Goal: Task Accomplishment & Management: Manage account settings

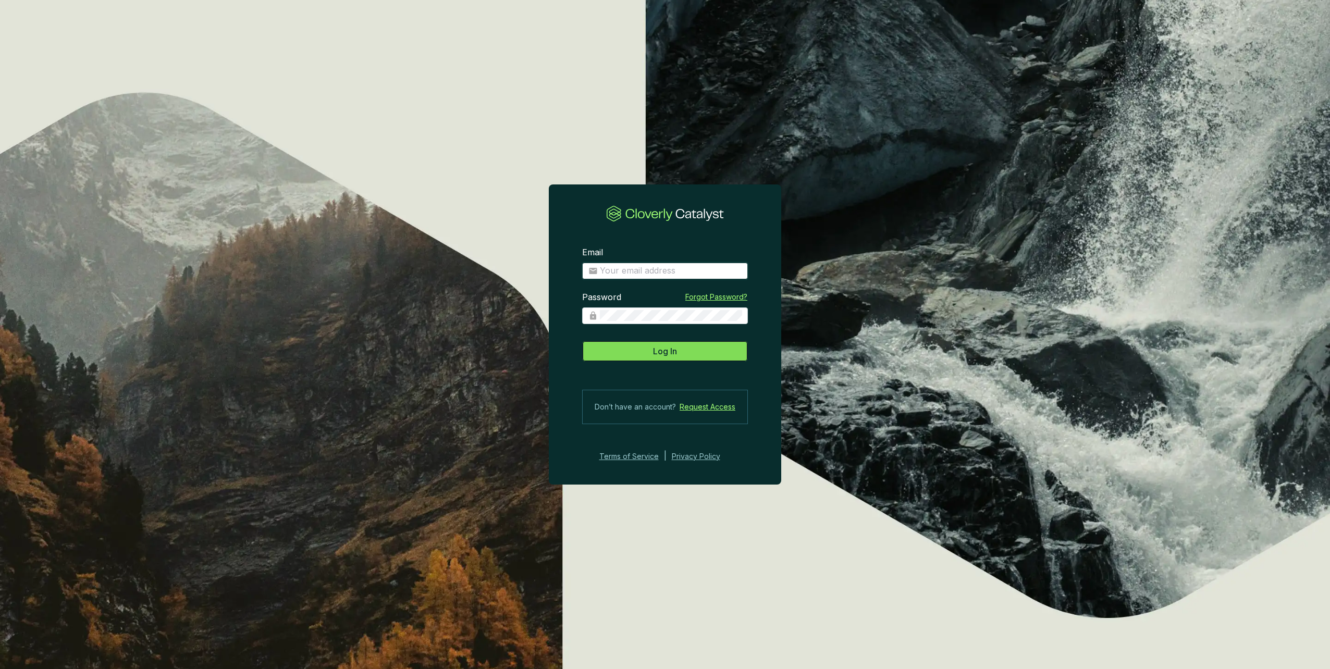
type input "[EMAIL_ADDRESS][DOMAIN_NAME]"
click at [650, 354] on button "Log In" at bounding box center [665, 351] width 166 height 21
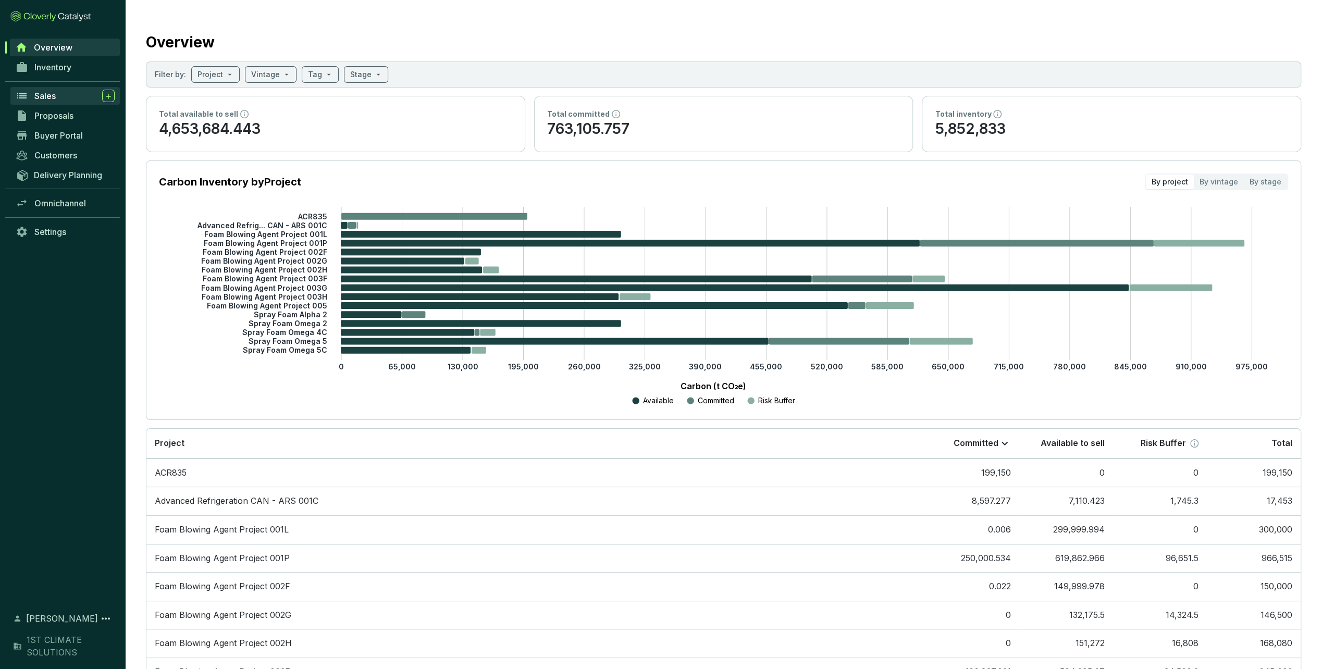
click at [56, 94] on div "Sales" at bounding box center [74, 96] width 80 height 13
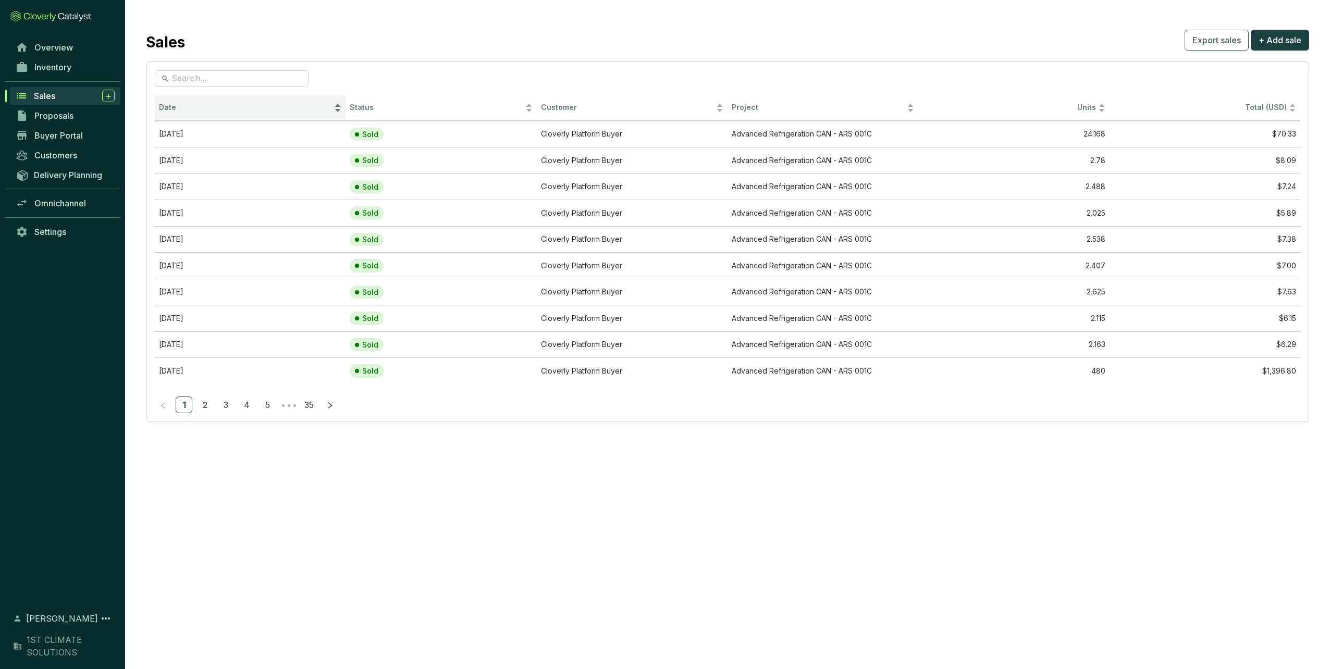
click at [189, 113] on span "Date" at bounding box center [245, 108] width 173 height 10
click at [189, 112] on span "Date" at bounding box center [245, 108] width 173 height 10
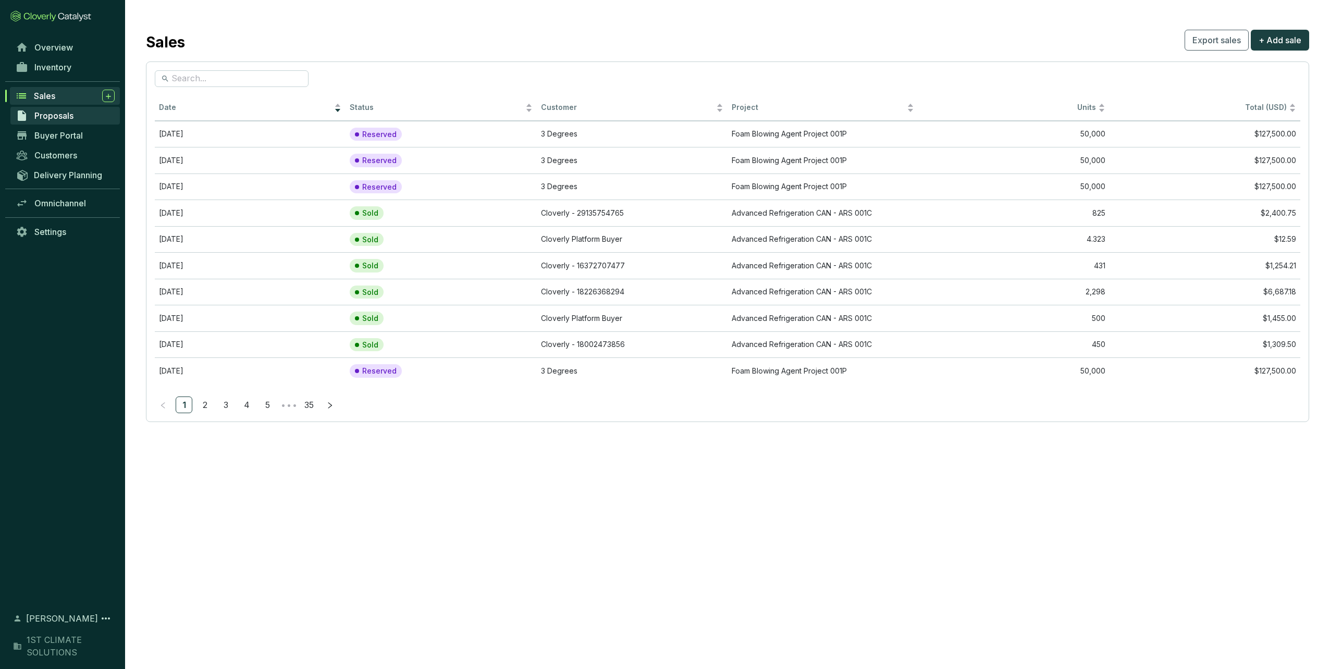
click at [57, 115] on span "Proposals" at bounding box center [53, 115] width 39 height 10
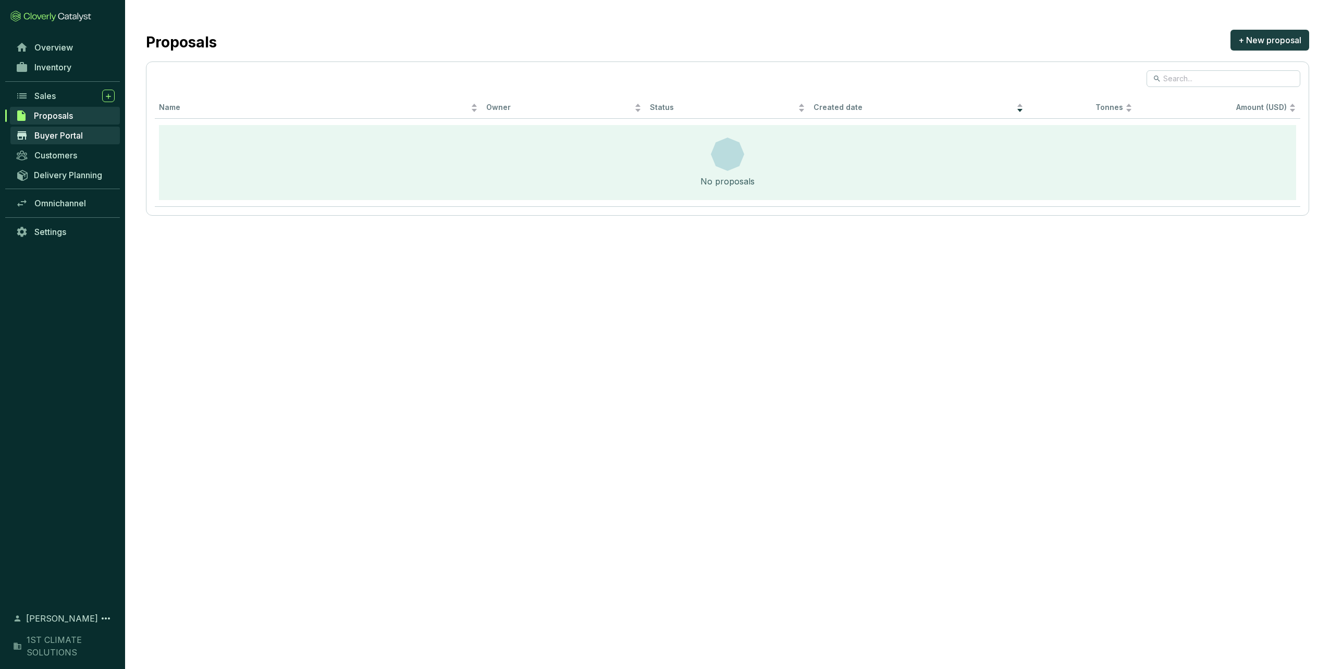
click at [66, 139] on span "Buyer Portal" at bounding box center [58, 135] width 48 height 10
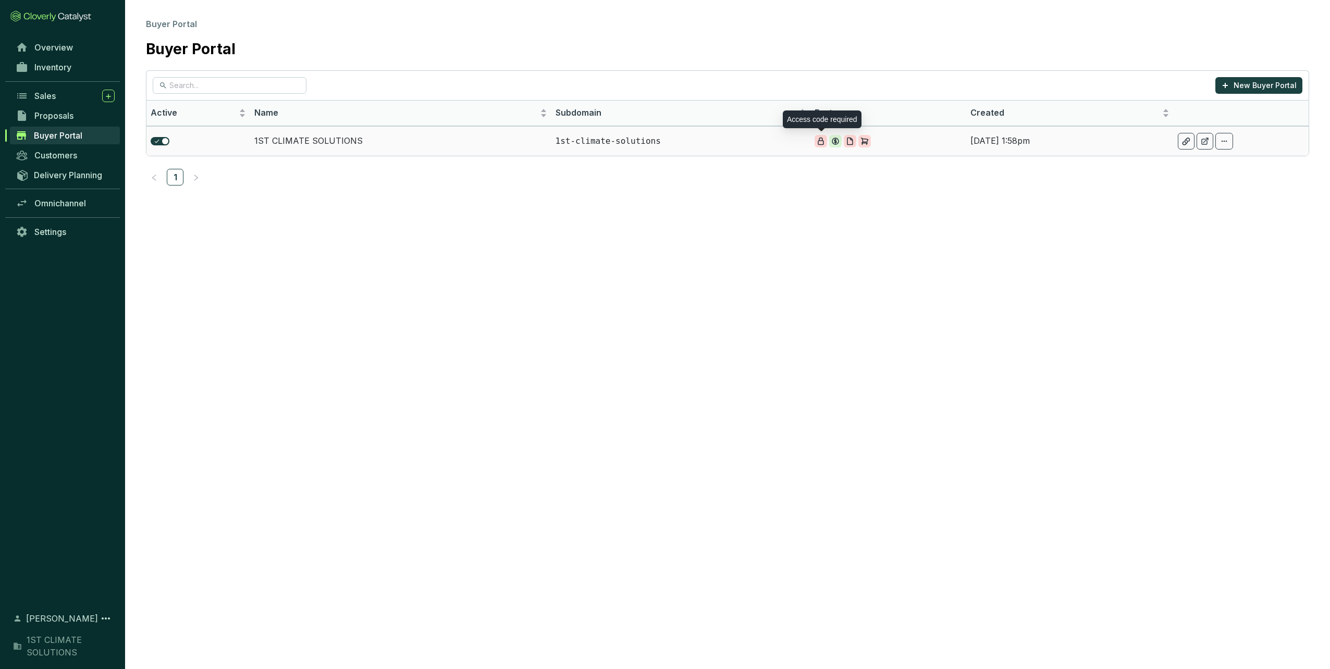
click at [823, 140] on icon at bounding box center [821, 141] width 8 height 8
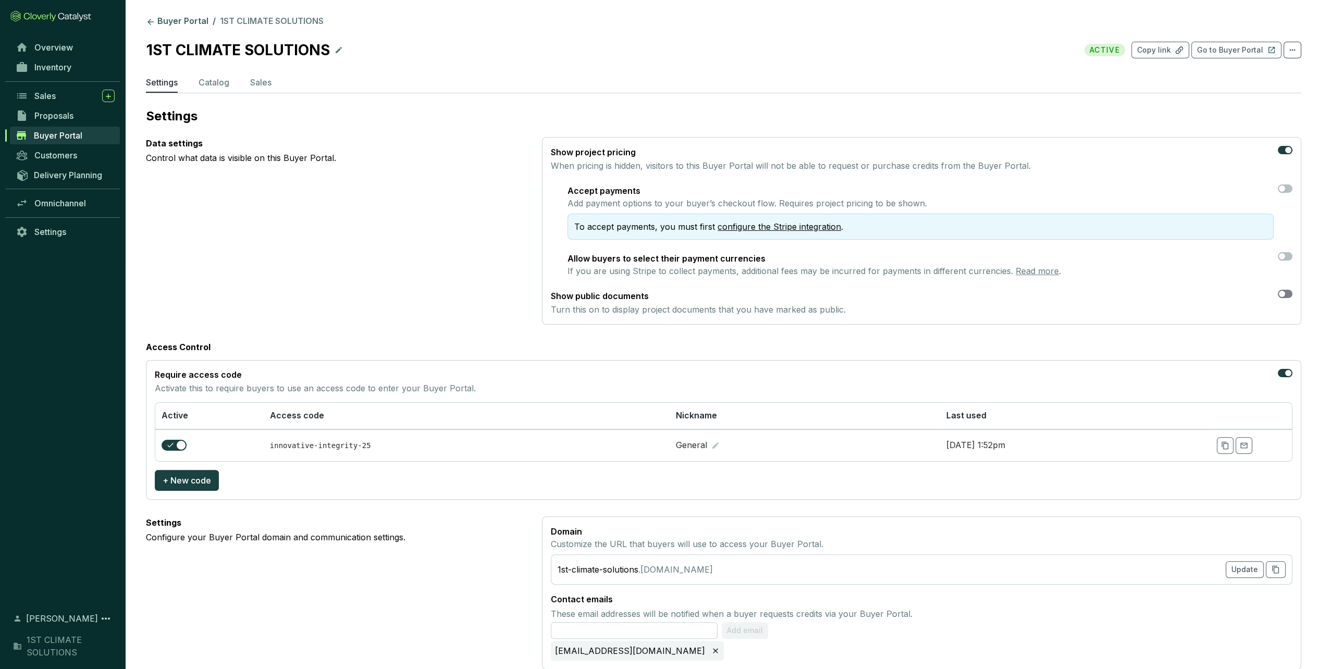
click at [1284, 294] on div "button" at bounding box center [1282, 294] width 6 height 6
click at [756, 223] on link "configure the Stripe integration" at bounding box center [780, 227] width 124 height 10
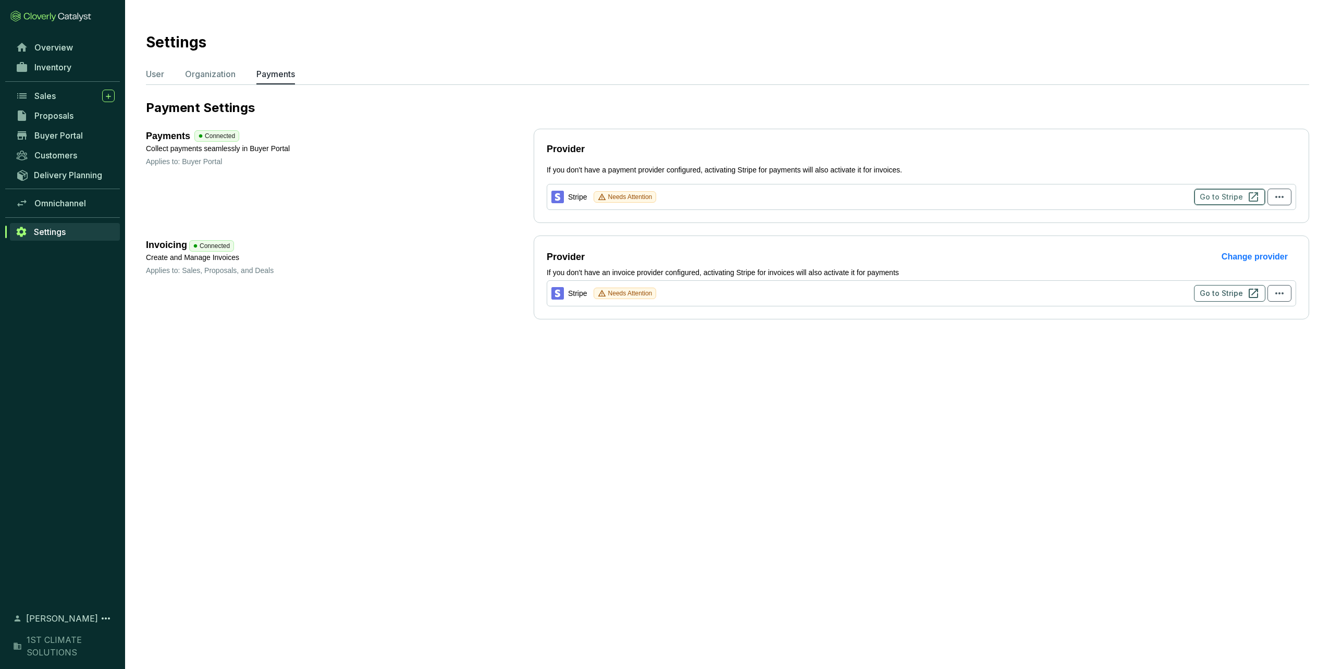
click at [1218, 192] on span "Go to Stripe" at bounding box center [1221, 197] width 43 height 10
click at [67, 201] on span "Omnichannel" at bounding box center [60, 203] width 52 height 10
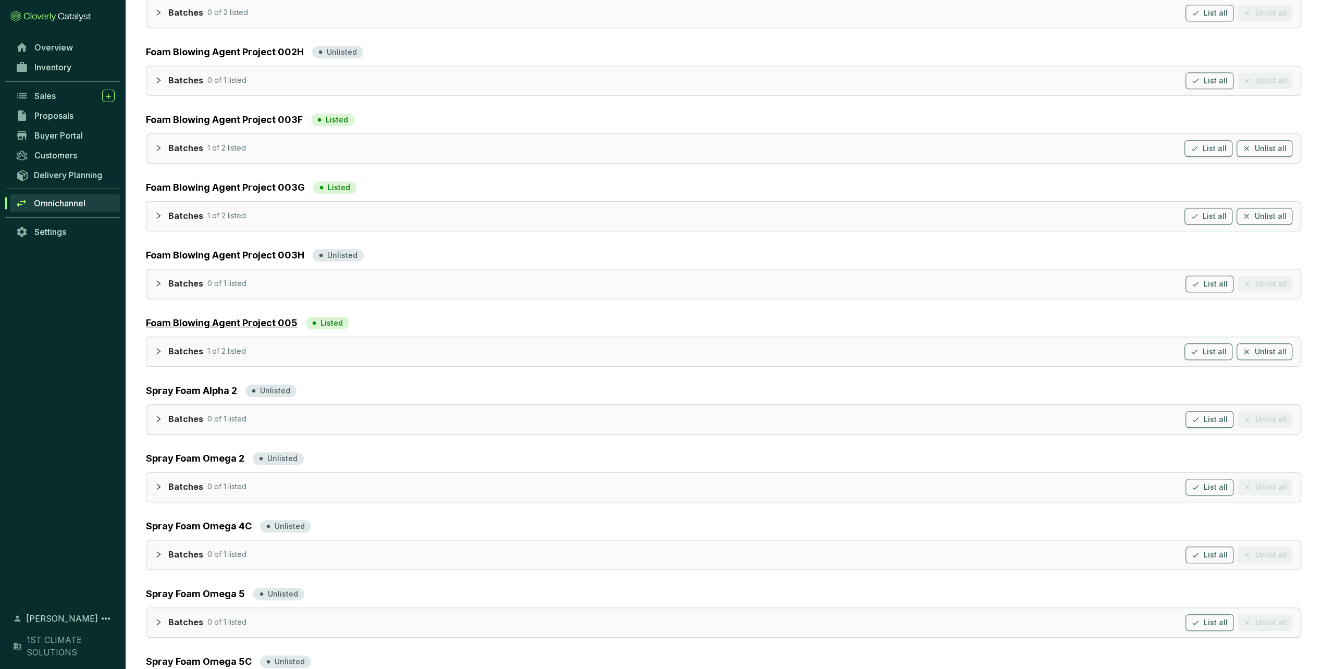
scroll to position [497, 0]
click at [155, 349] on icon "collapsed" at bounding box center [158, 351] width 7 height 7
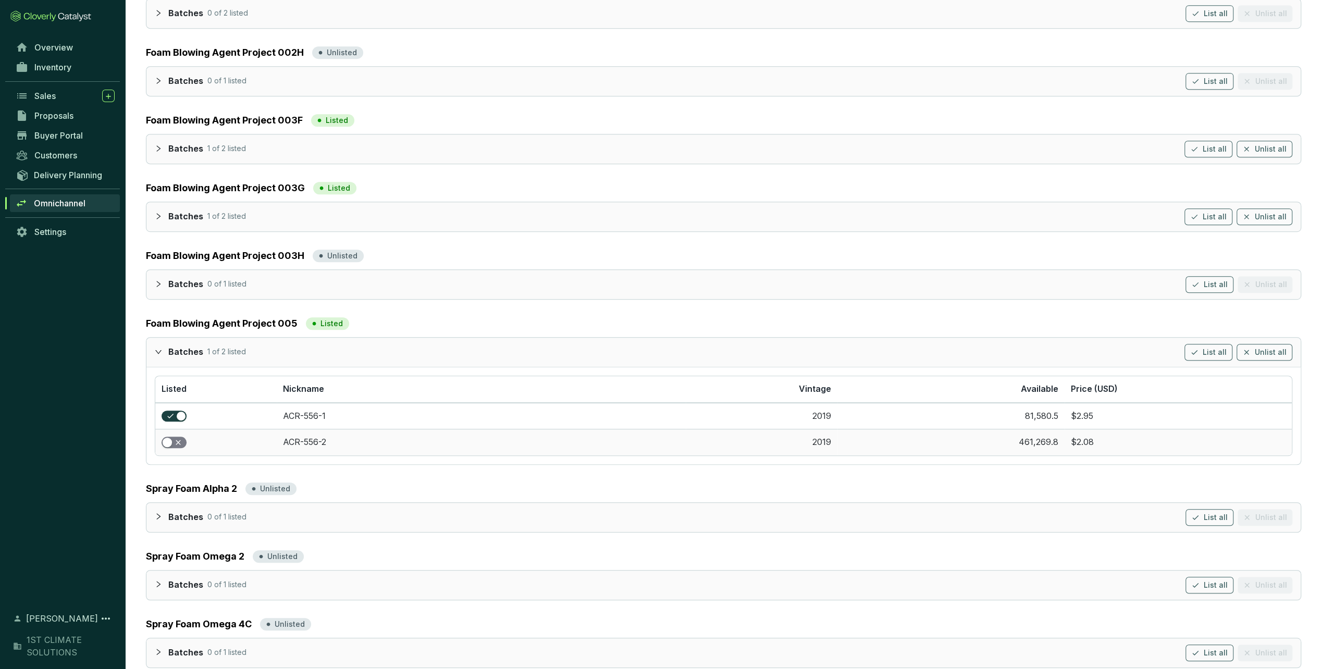
click at [175, 439] on span "button" at bounding box center [174, 442] width 25 height 11
click at [155, 214] on icon "collapsed" at bounding box center [158, 216] width 7 height 7
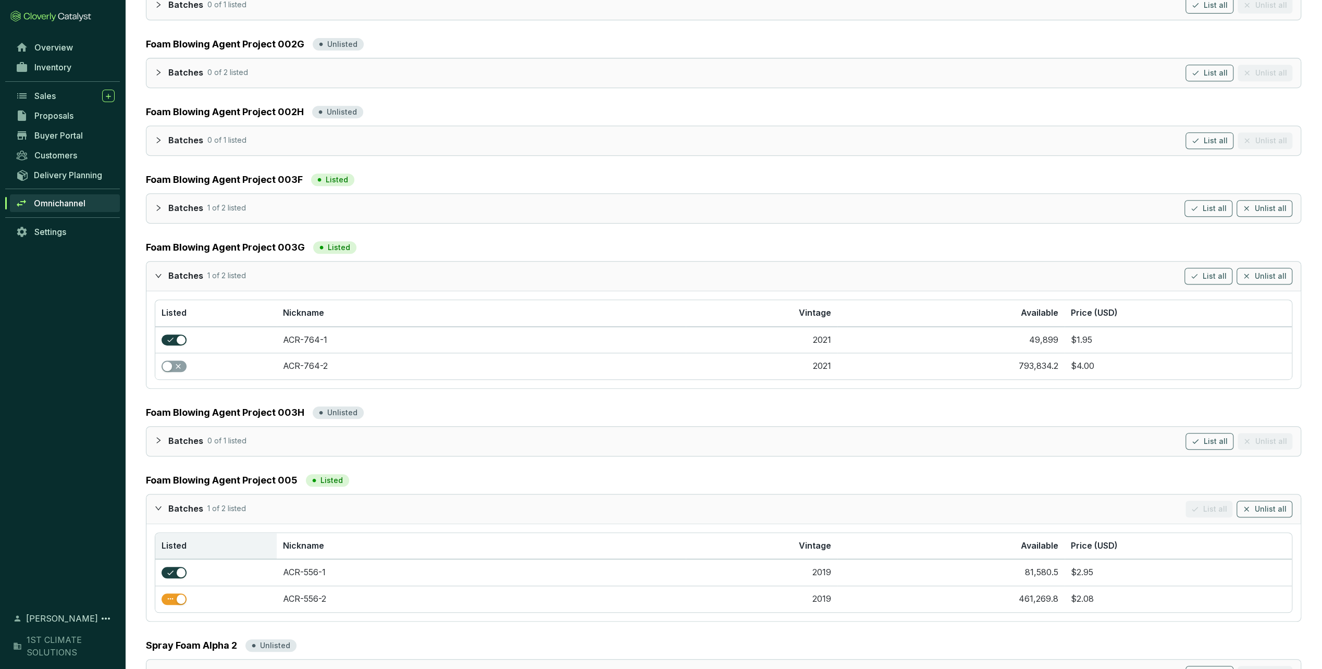
scroll to position [325, 0]
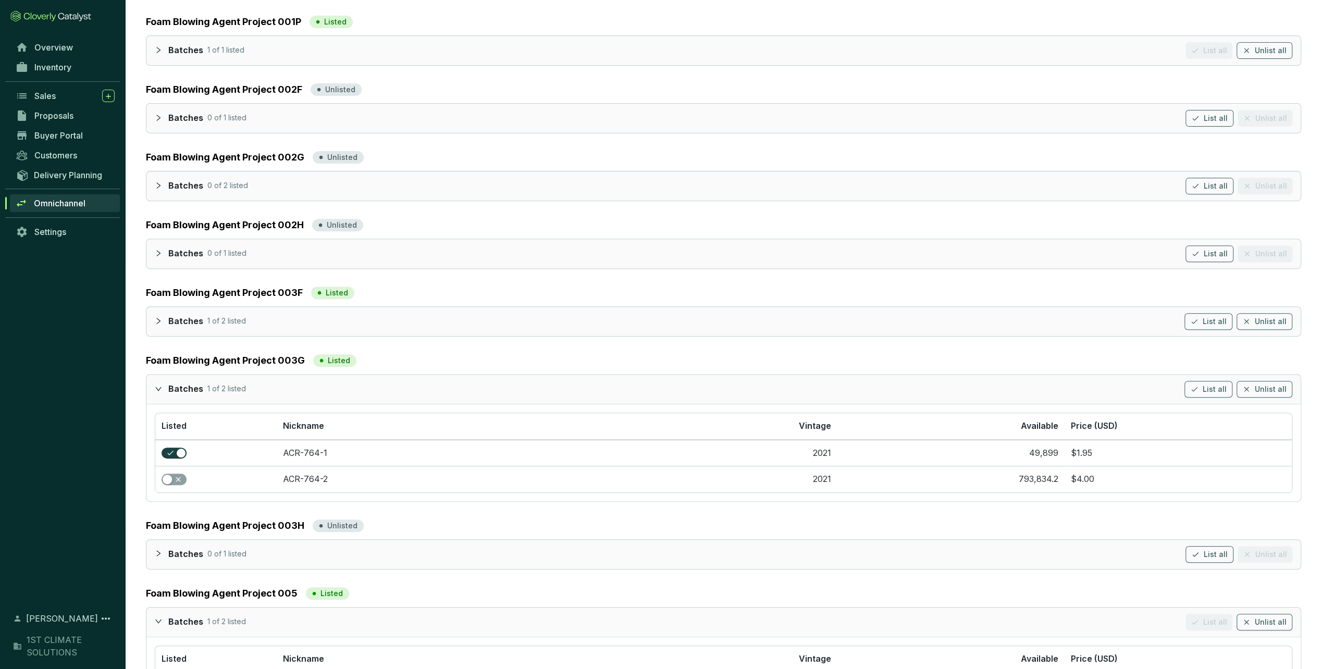
click at [154, 321] on div "Batches 1 of 2 listed List all Unlist all" at bounding box center [723, 321] width 1154 height 29
click at [155, 319] on icon "collapsed" at bounding box center [158, 320] width 7 height 7
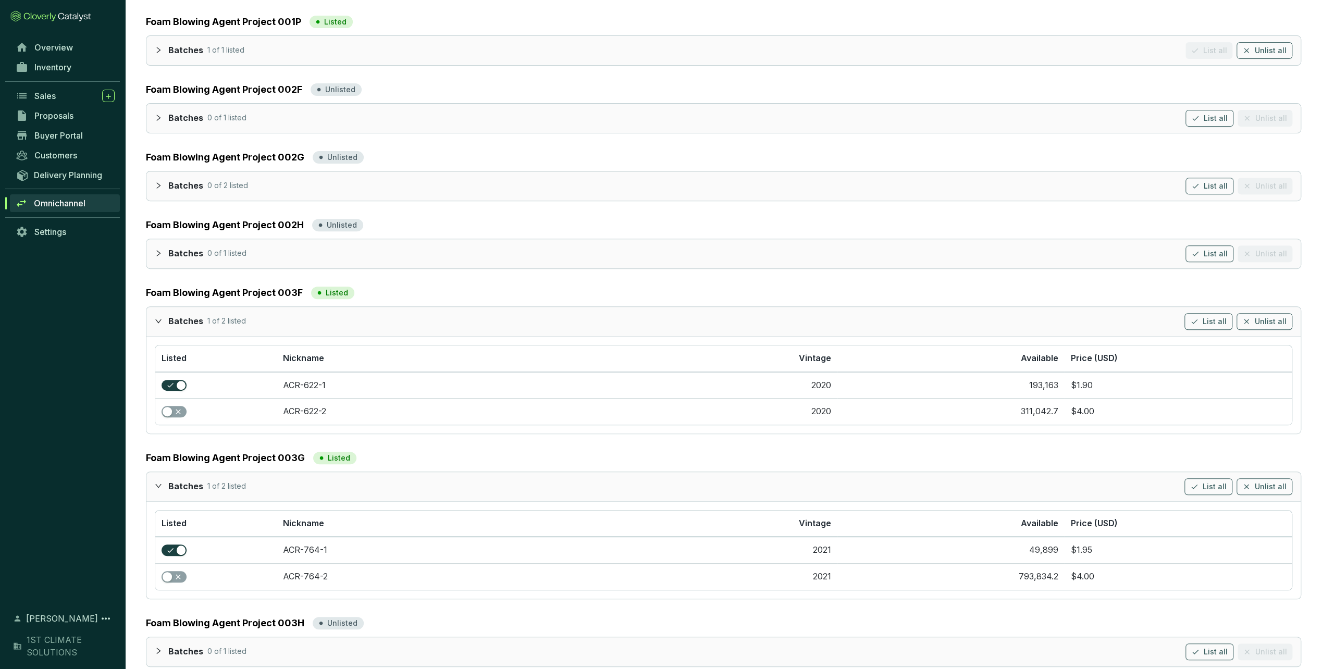
click at [159, 319] on icon "expanded" at bounding box center [158, 321] width 6 height 4
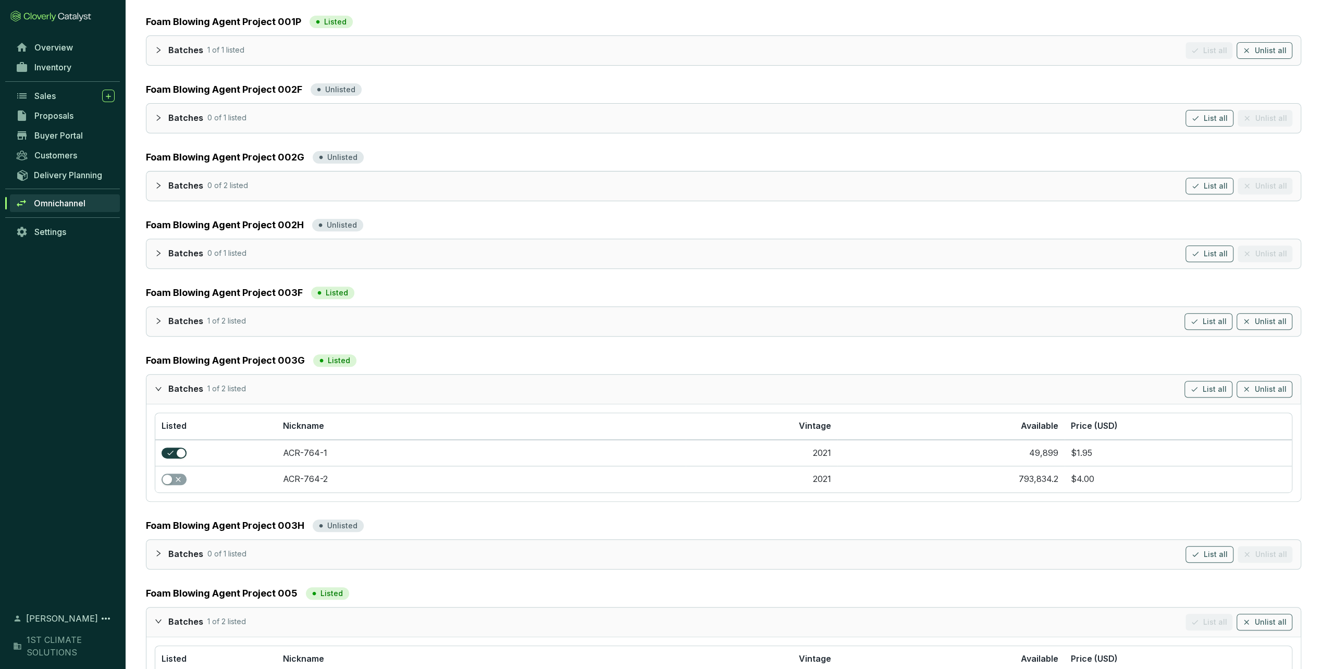
click at [161, 253] on icon "collapsed" at bounding box center [158, 253] width 7 height 7
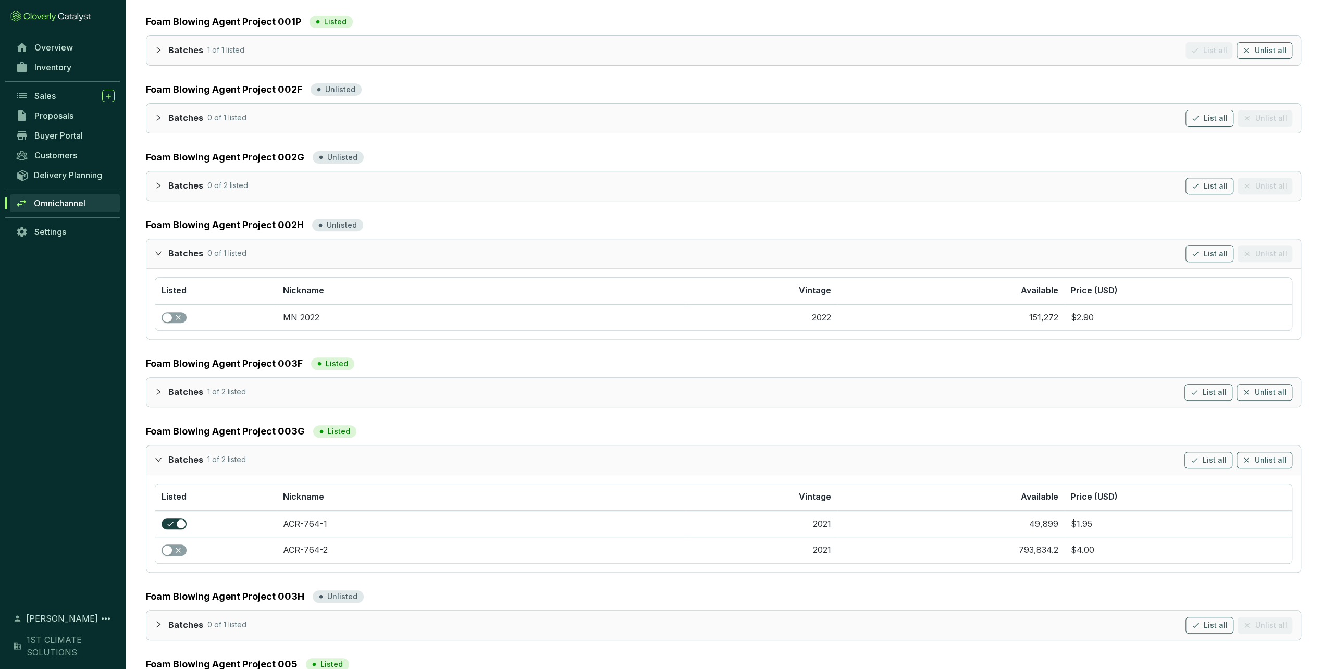
click at [159, 253] on icon "expanded" at bounding box center [158, 253] width 7 height 7
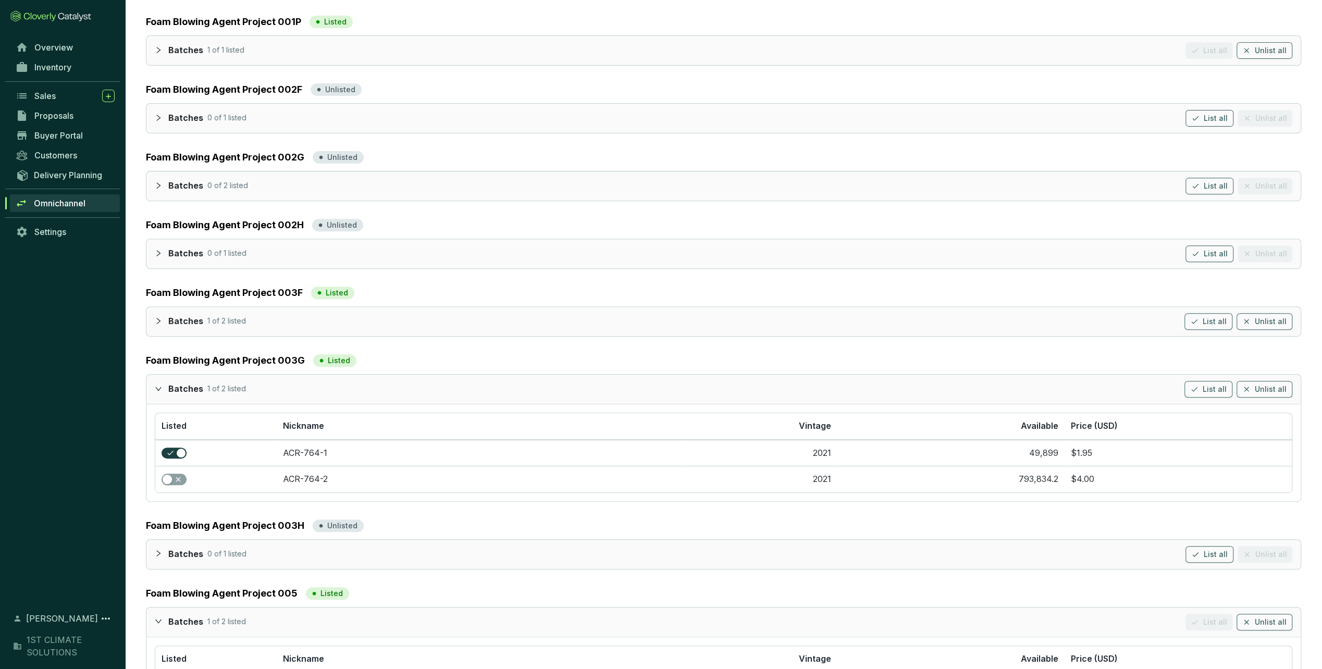
click at [157, 182] on icon "collapsed" at bounding box center [158, 185] width 7 height 7
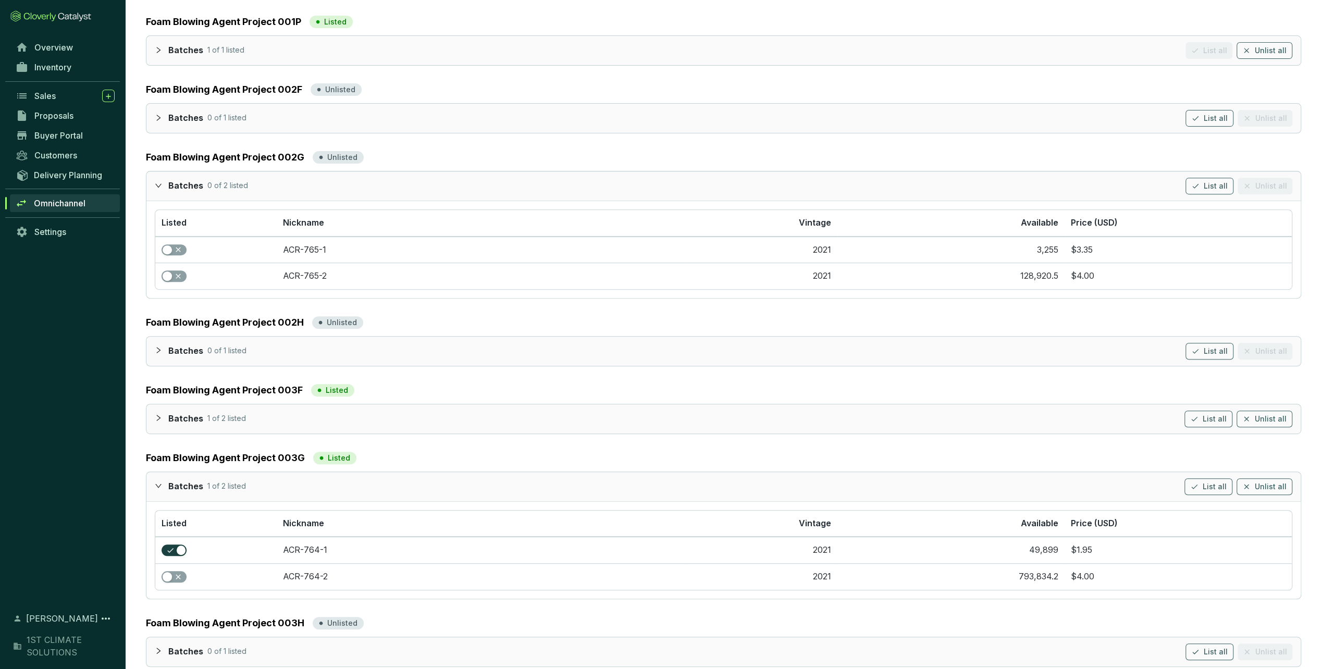
click at [157, 182] on icon "expanded" at bounding box center [158, 185] width 7 height 7
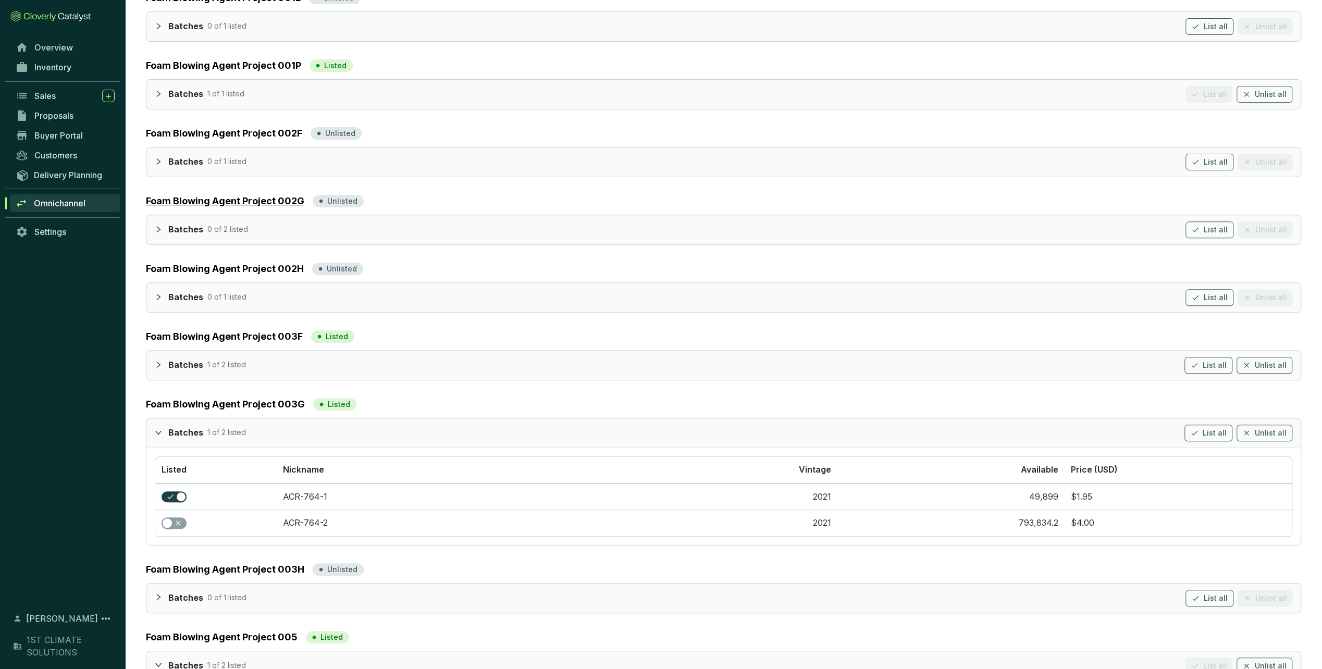
scroll to position [220, 0]
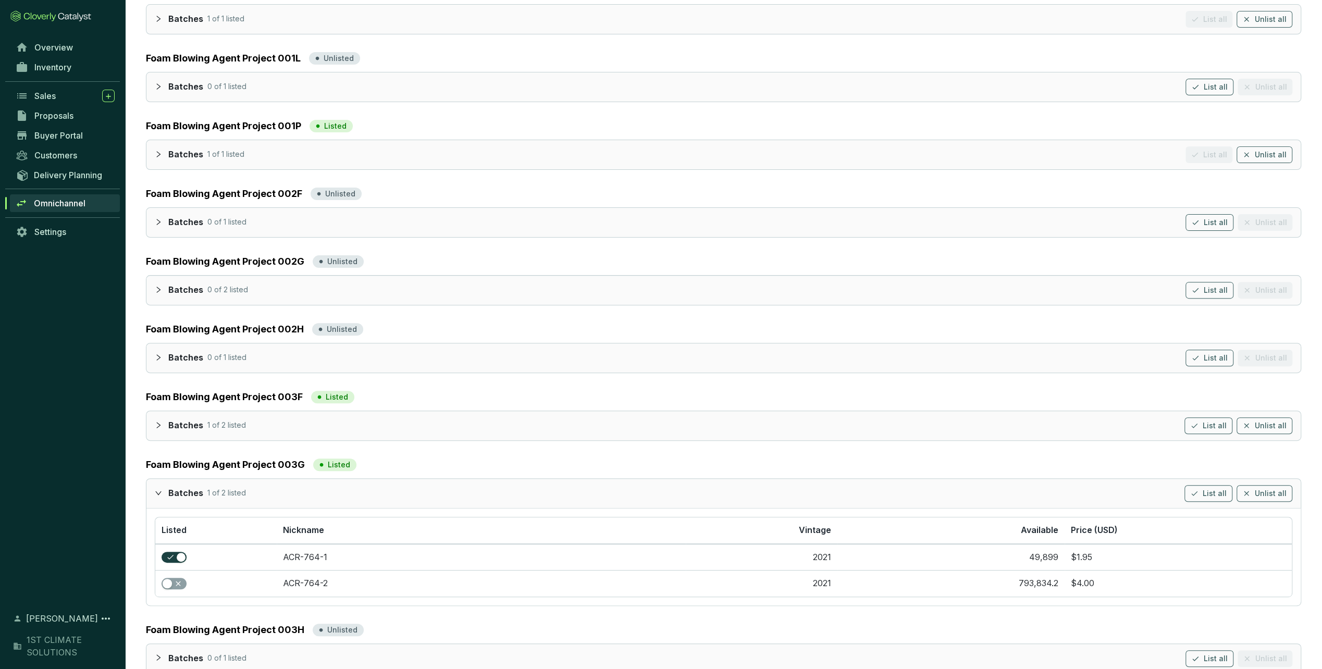
click at [156, 222] on icon "collapsed" at bounding box center [158, 221] width 7 height 7
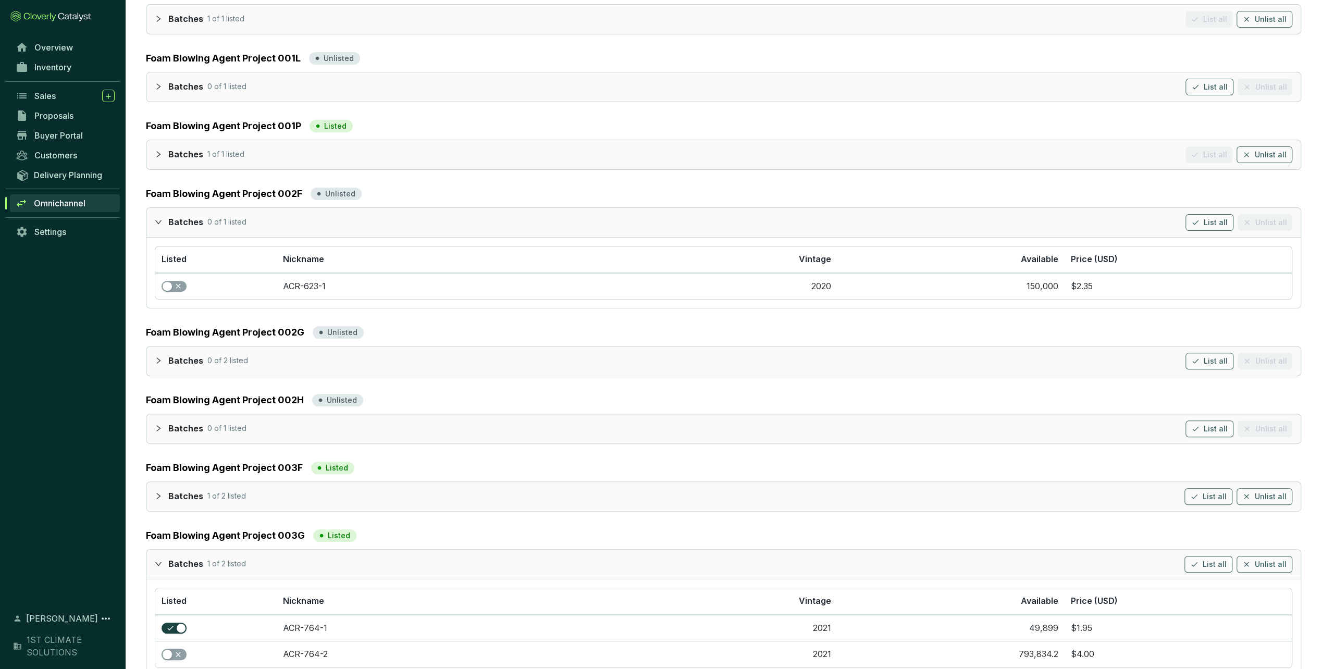
click at [157, 153] on icon "collapsed" at bounding box center [158, 154] width 7 height 7
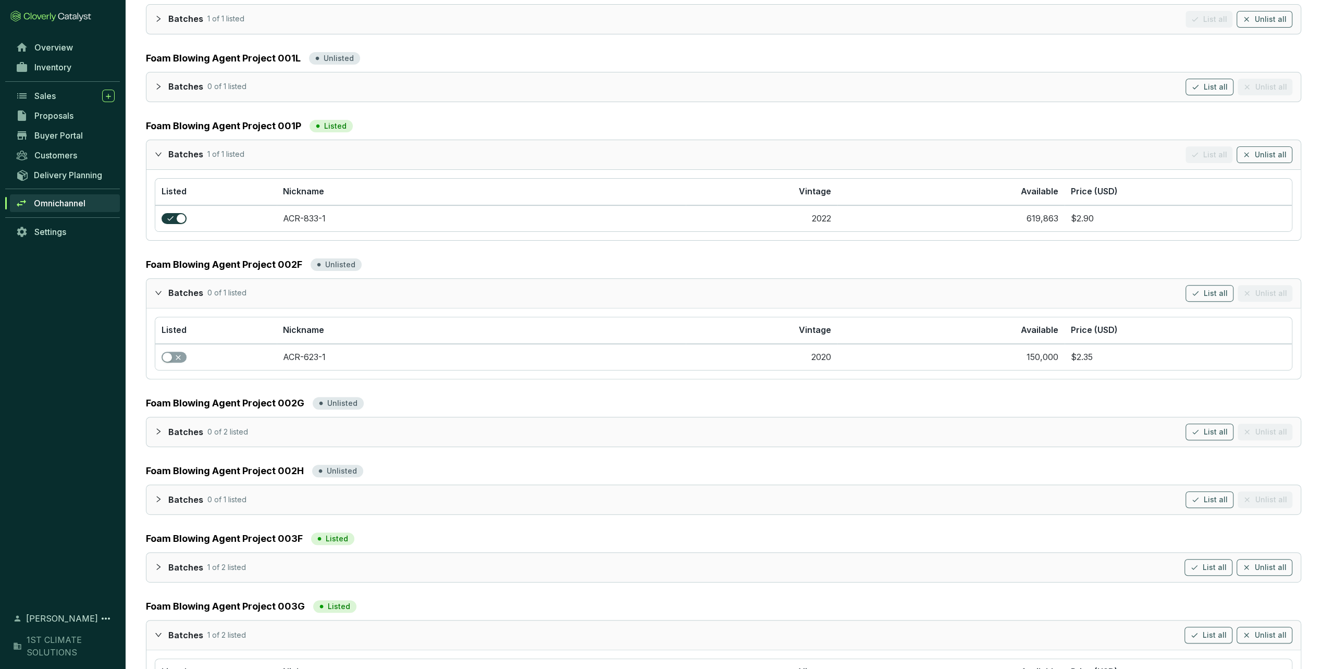
click at [157, 289] on icon "expanded" at bounding box center [158, 292] width 7 height 7
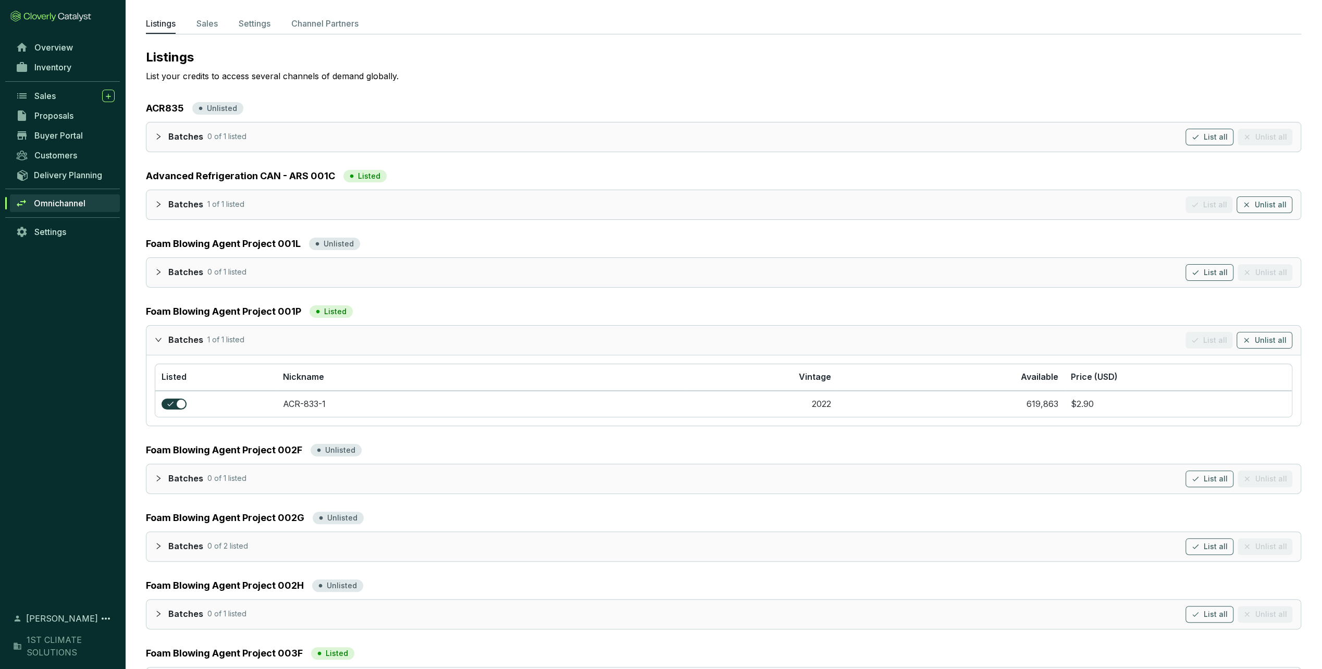
scroll to position [12, 0]
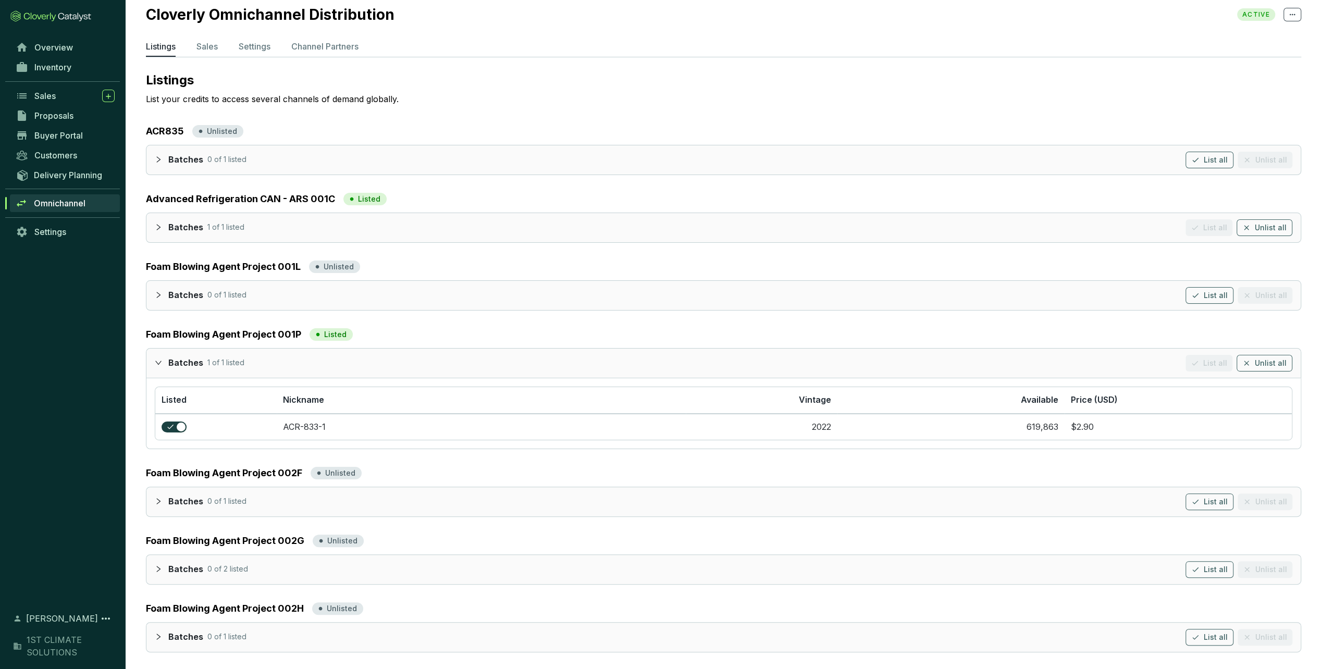
click at [156, 293] on icon "collapsed" at bounding box center [158, 294] width 7 height 7
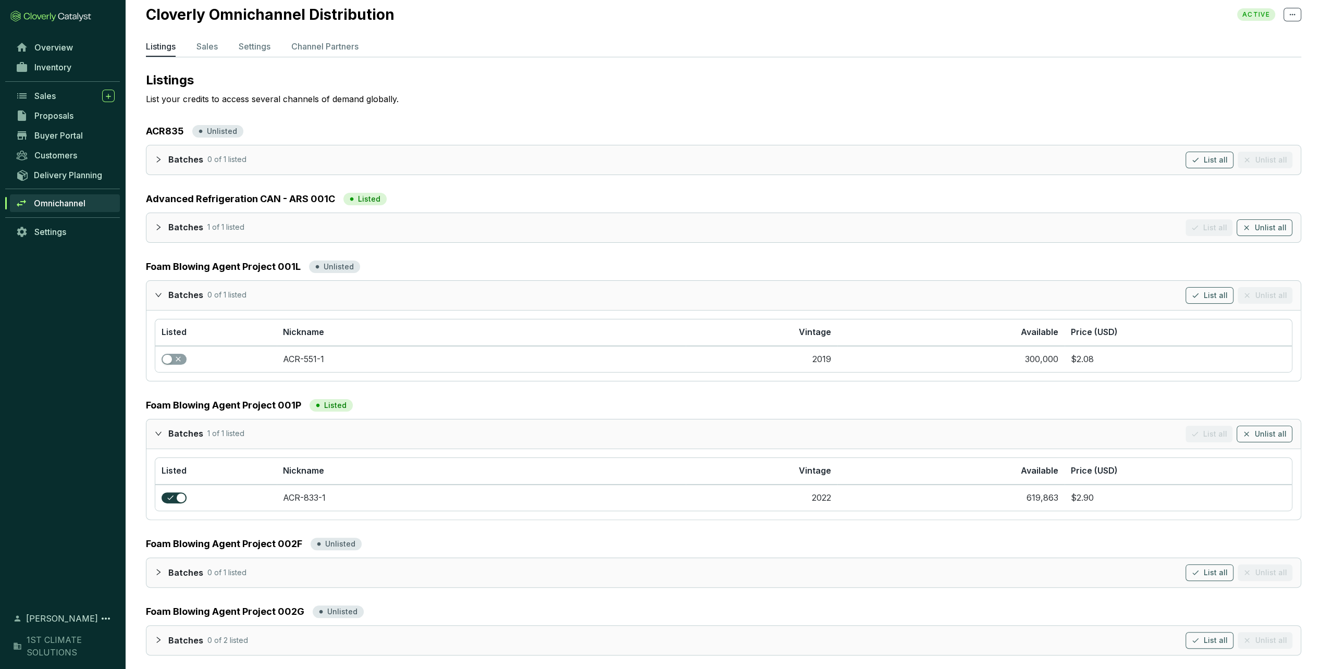
click at [156, 293] on icon "expanded" at bounding box center [158, 294] width 7 height 7
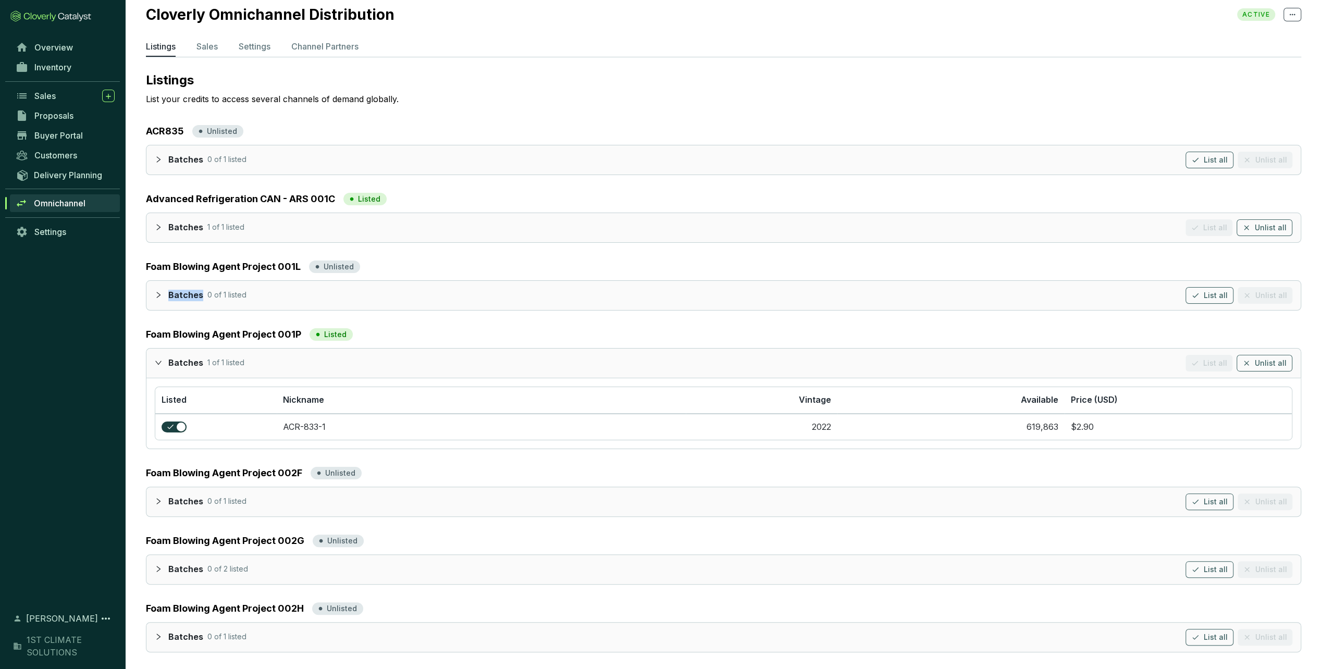
click at [156, 293] on icon "collapsed" at bounding box center [158, 294] width 7 height 7
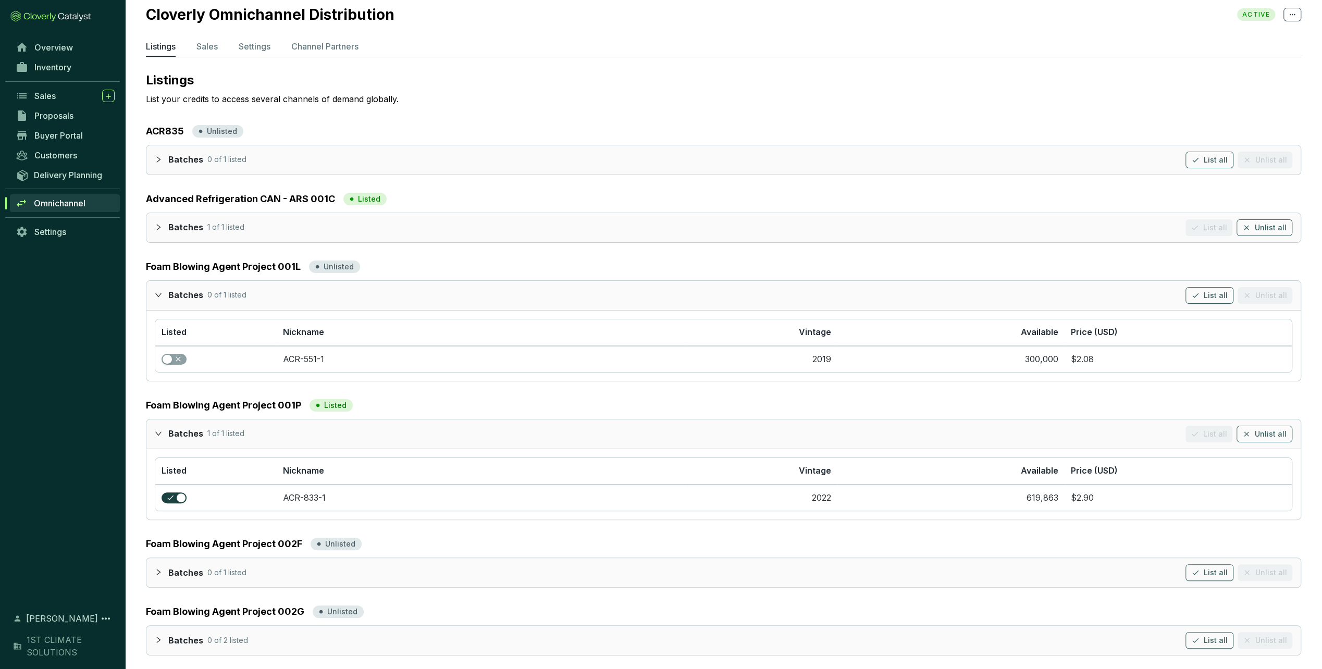
drag, startPoint x: 156, startPoint y: 293, endPoint x: 159, endPoint y: 226, distance: 66.8
click at [159, 226] on icon "collapsed" at bounding box center [158, 227] width 7 height 7
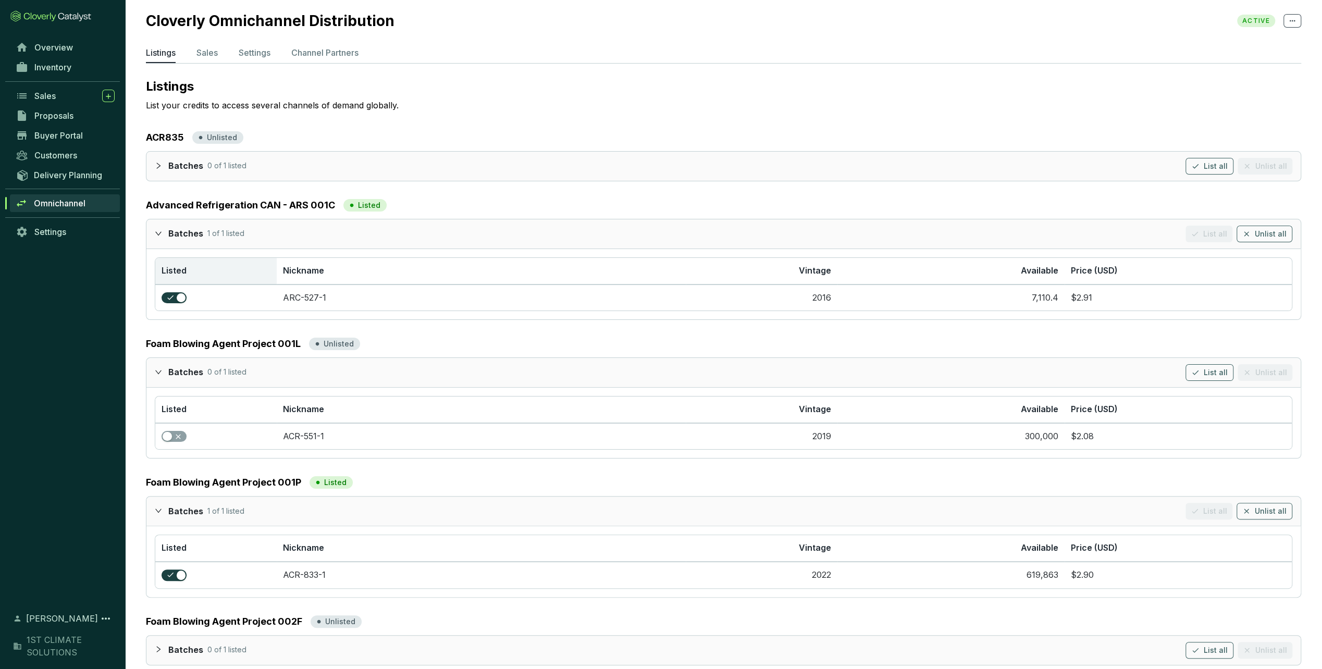
scroll to position [0, 0]
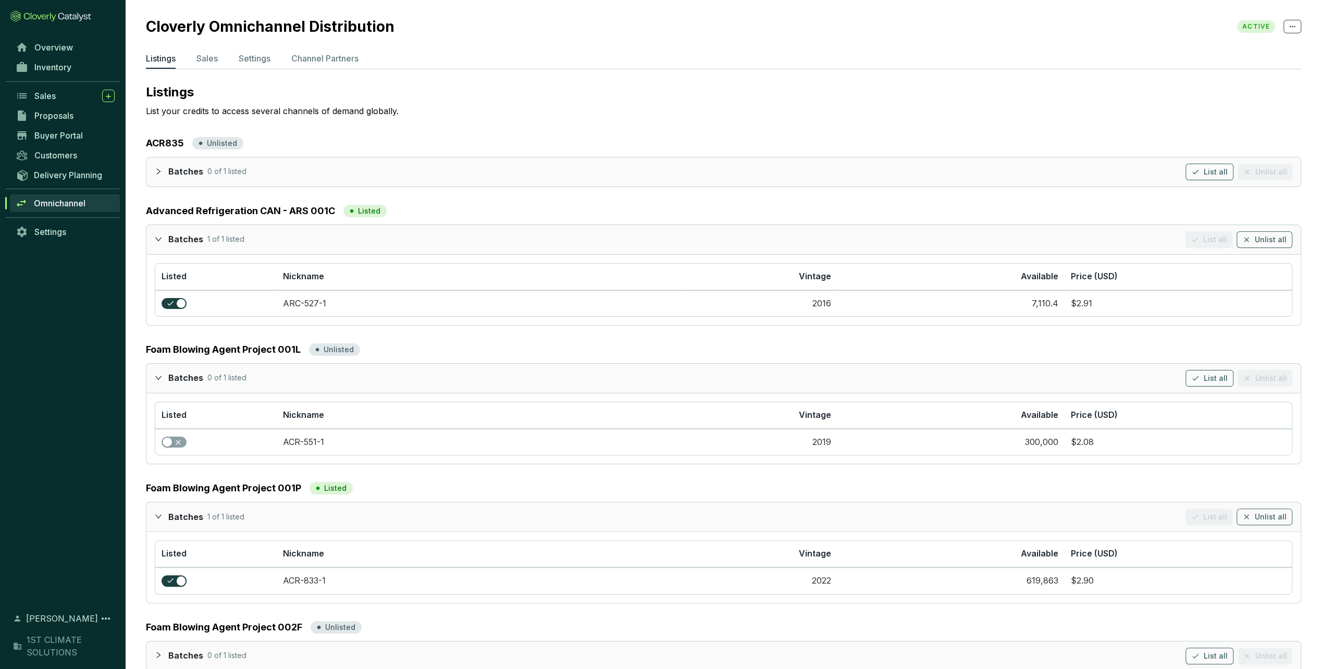
click at [155, 171] on icon "collapsed" at bounding box center [158, 171] width 7 height 7
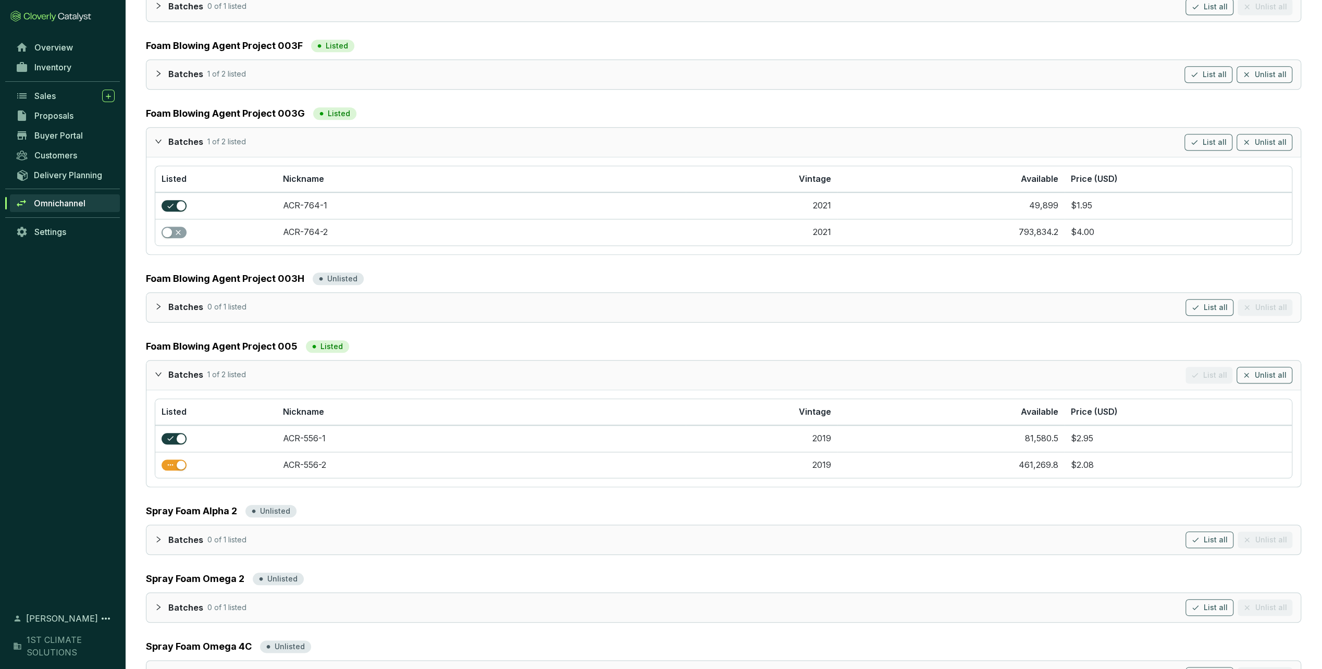
scroll to position [886, 0]
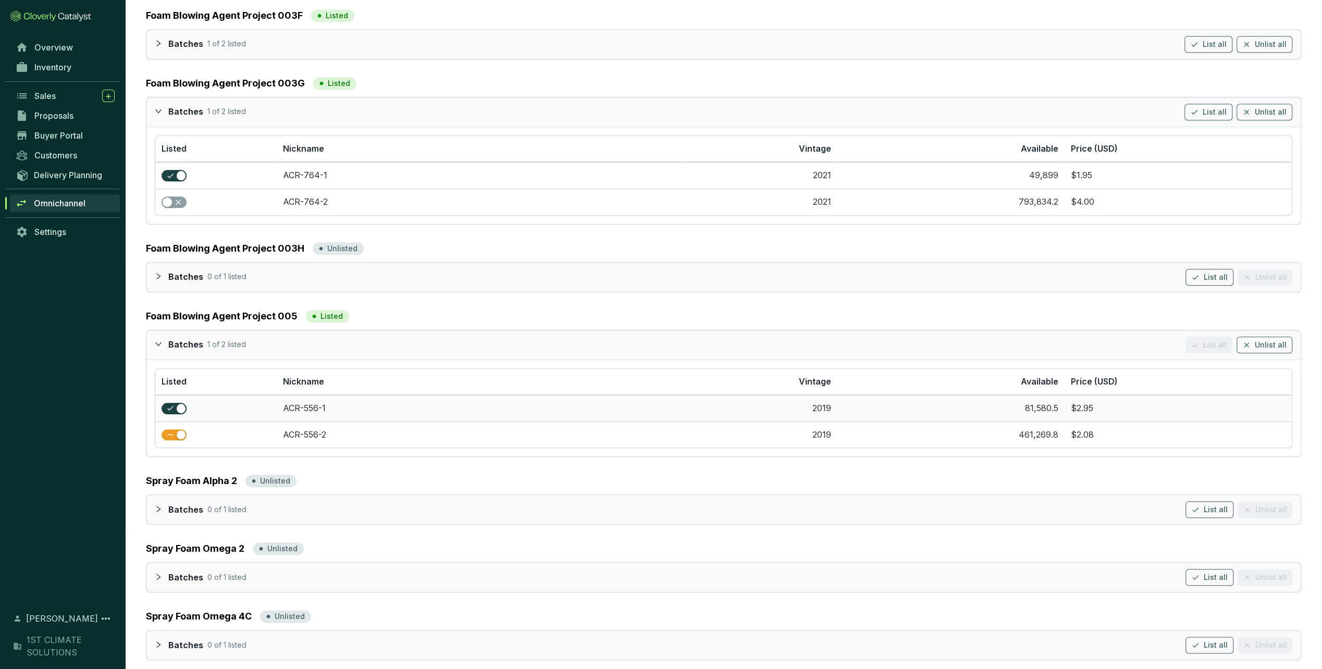
click at [1084, 403] on section "$2.95" at bounding box center [1178, 408] width 215 height 11
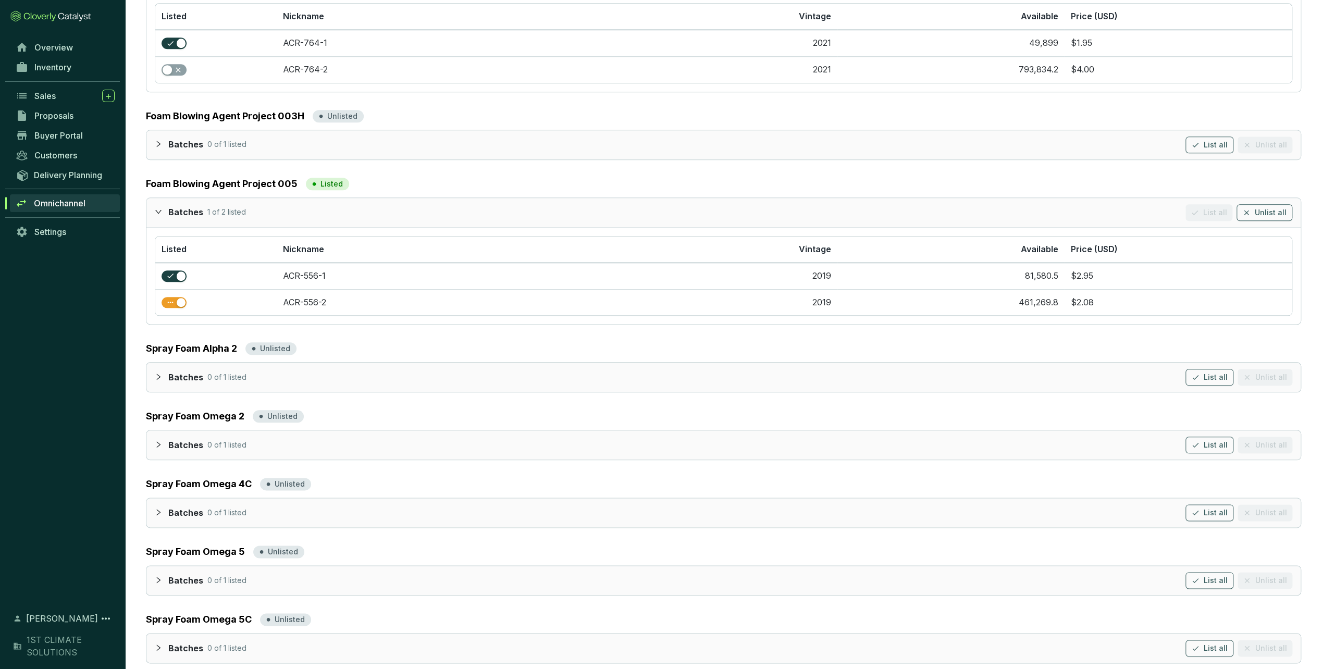
scroll to position [1022, 0]
